Goal: Task Accomplishment & Management: Manage account settings

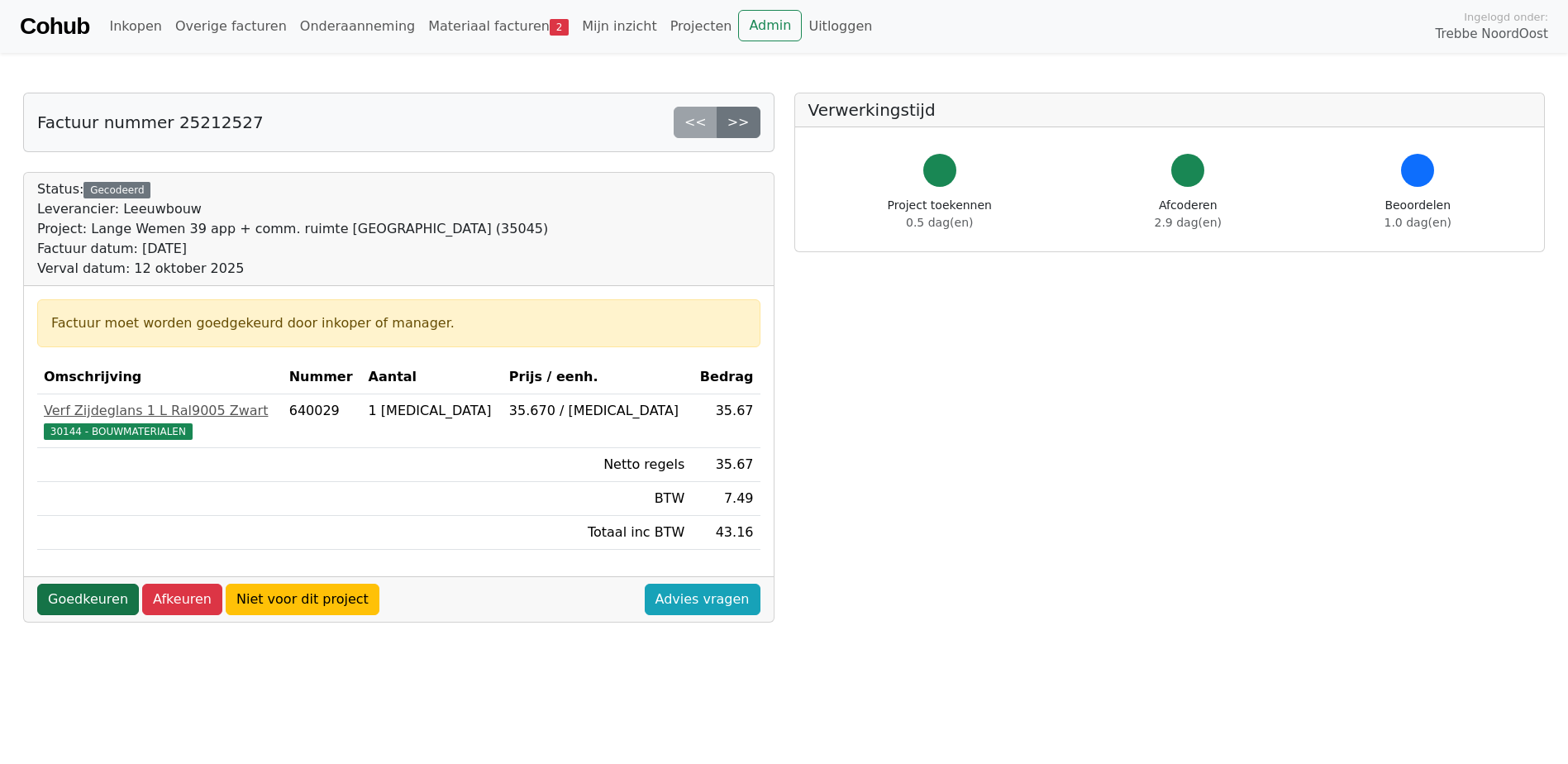
click at [83, 603] on link "Goedkeuren" at bounding box center [87, 599] width 101 height 31
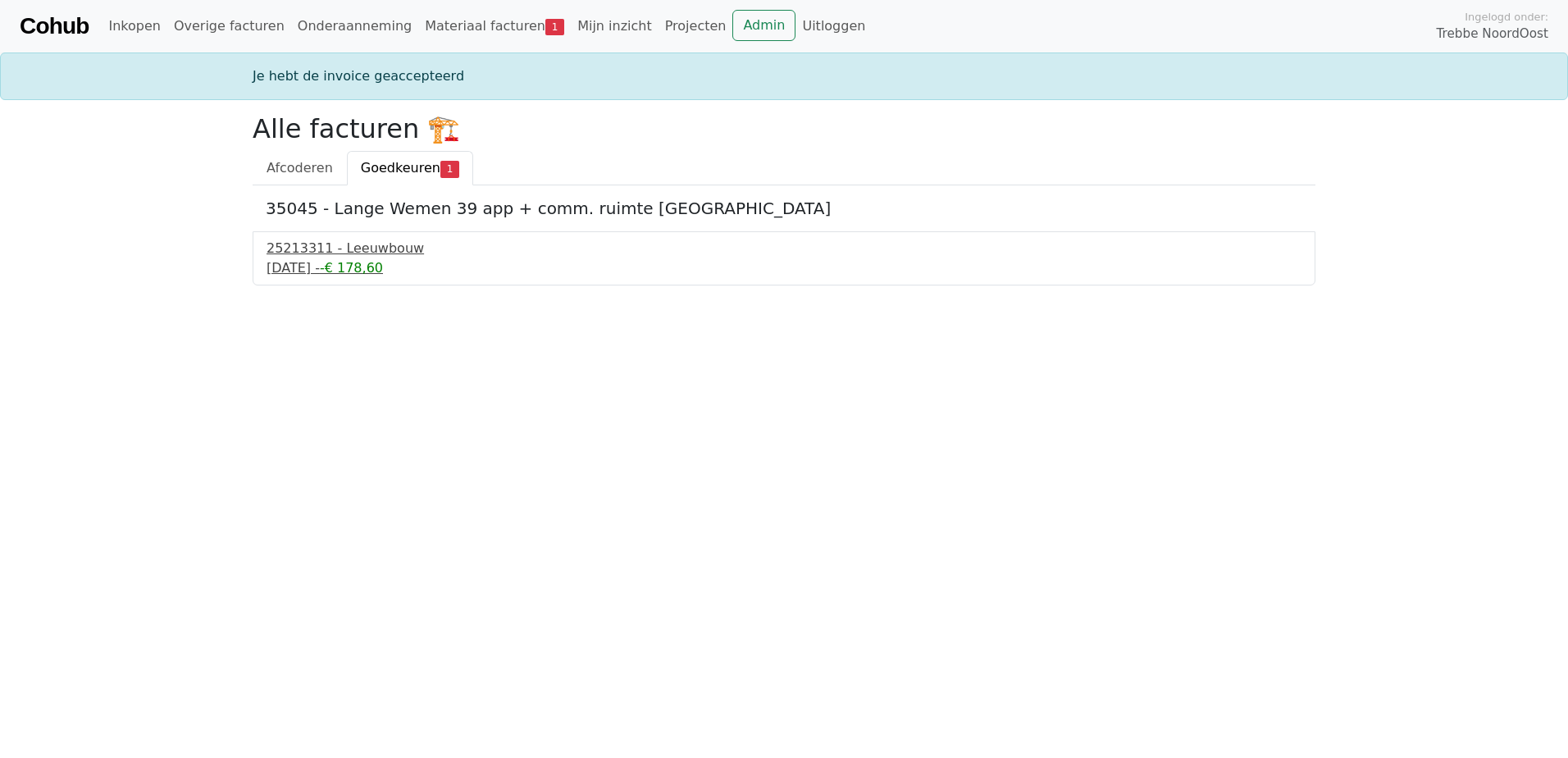
click at [363, 248] on div "25213311 - Leeuwbouw" at bounding box center [784, 249] width 1035 height 20
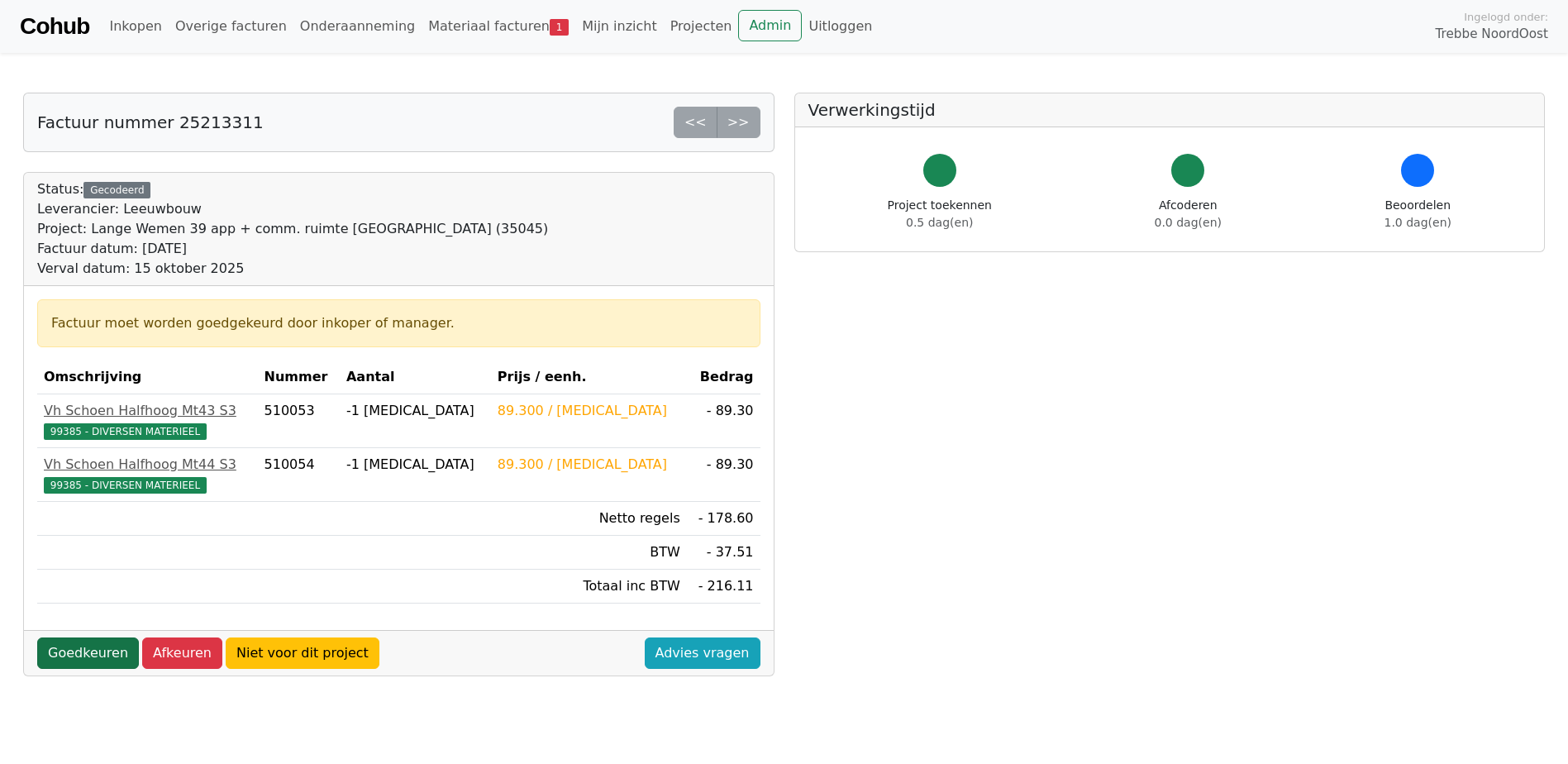
click at [93, 655] on link "Goedkeuren" at bounding box center [87, 653] width 101 height 31
